Goal: Leave review/rating: Share an evaluation or opinion about a product, service, or content

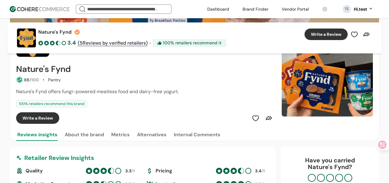
scroll to position [29, 0]
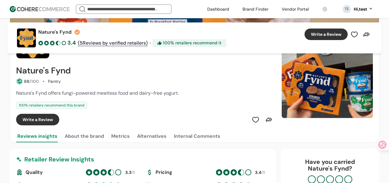
click at [63, 105] on div "100 % retailers recommend this brand" at bounding box center [51, 105] width 71 height 7
click at [63, 98] on div "Nature's Fynd offers fungi-powered meatless food and dairy-free yogurt. 100 % r…" at bounding box center [145, 99] width 258 height 19
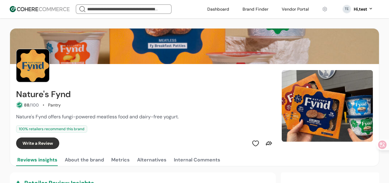
scroll to position [4, 0]
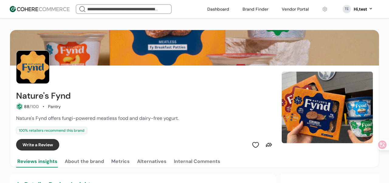
click at [73, 129] on div "100 % retailers recommend this brand" at bounding box center [51, 130] width 71 height 7
click at [83, 127] on div "100 % retailers recommend this brand" at bounding box center [51, 130] width 71 height 7
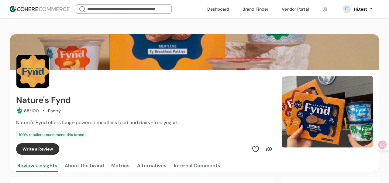
click at [148, 125] on span "Nature's Fynd offers fungi-powered meatless food and dairy-free yogurt." at bounding box center [97, 122] width 163 height 6
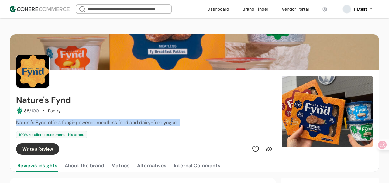
click at [153, 136] on div "100 % retailers recommend this brand" at bounding box center [145, 134] width 258 height 7
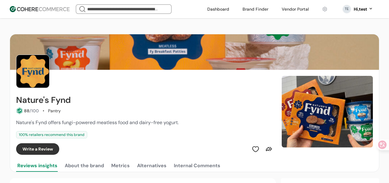
click at [153, 136] on div "100 % retailers recommend this brand" at bounding box center [145, 134] width 258 height 7
